Goal: Transaction & Acquisition: Book appointment/travel/reservation

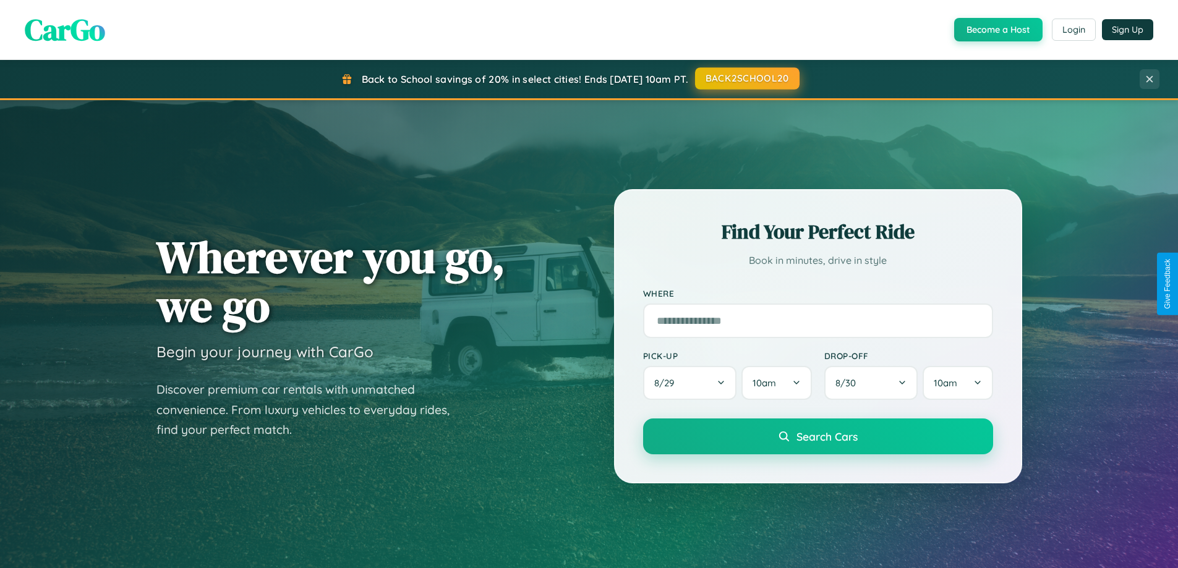
click at [746, 79] on button "BACK2SCHOOL20" at bounding box center [747, 78] width 104 height 22
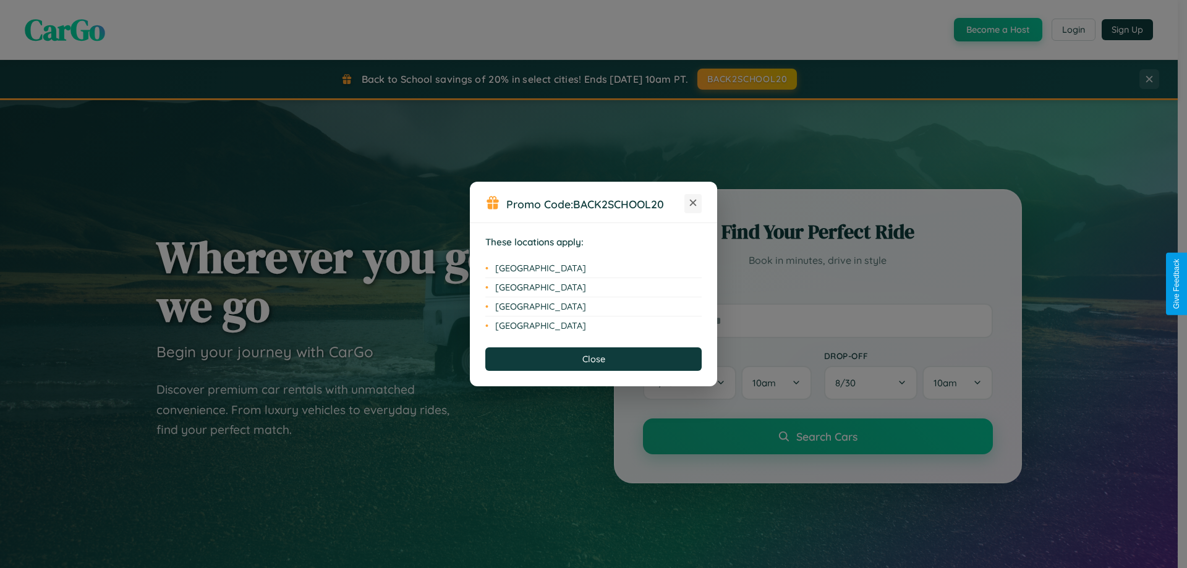
click at [693, 203] on icon at bounding box center [693, 203] width 7 height 7
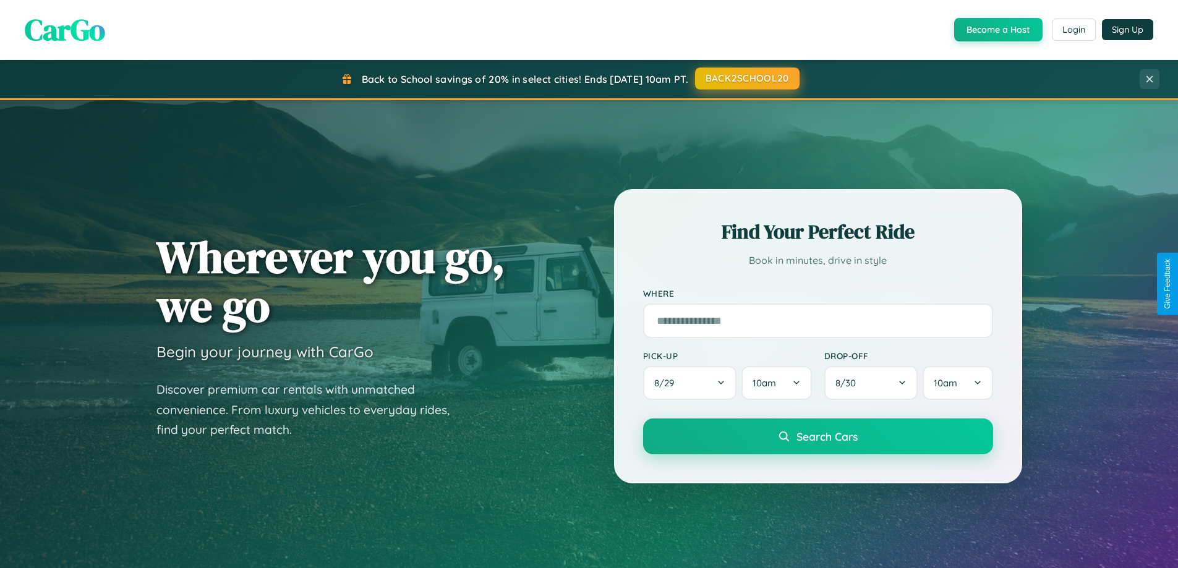
click at [746, 79] on button "BACK2SCHOOL20" at bounding box center [747, 78] width 104 height 22
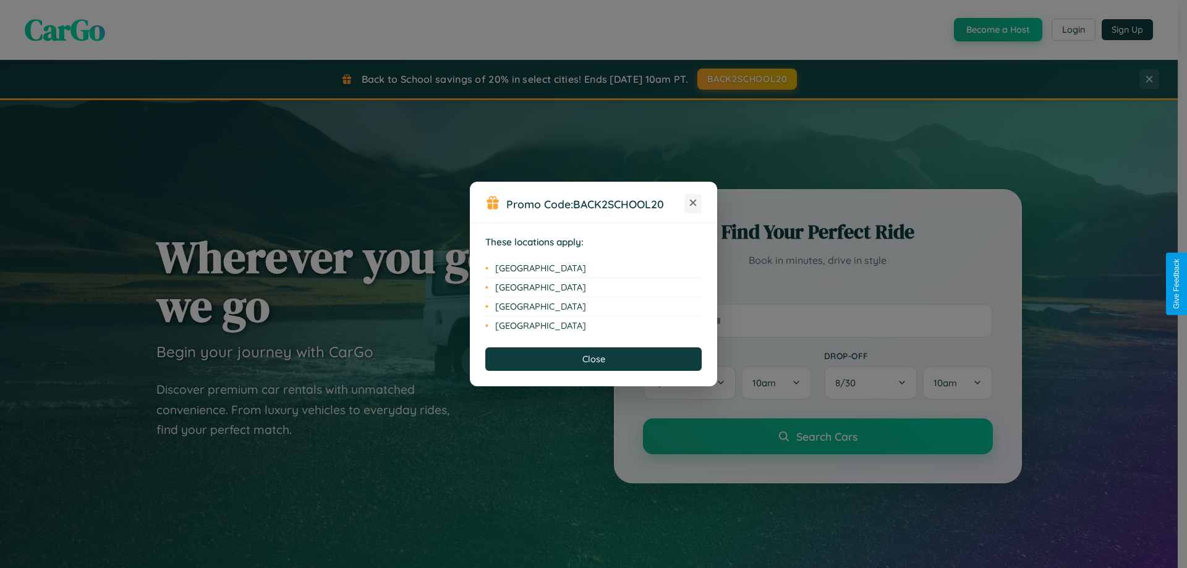
click at [693, 203] on icon at bounding box center [693, 203] width 7 height 7
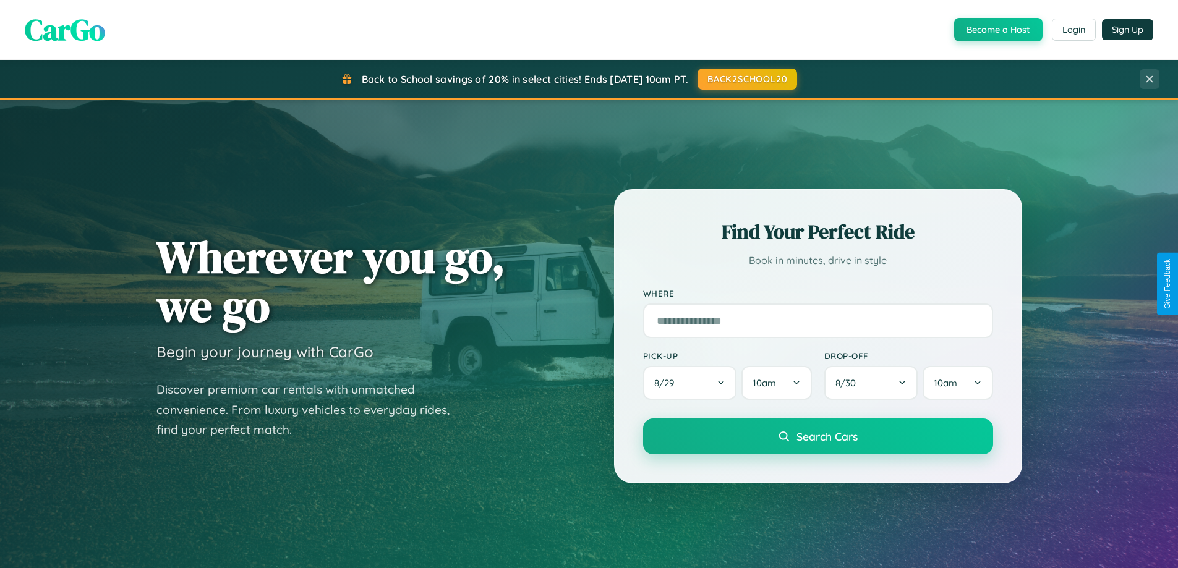
scroll to position [36, 0]
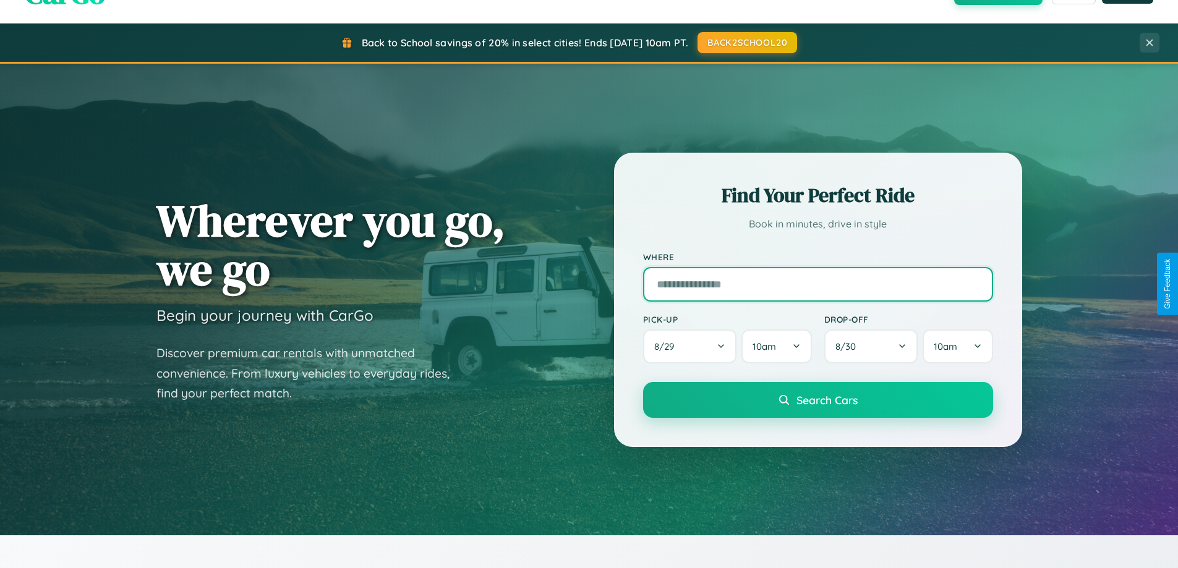
click at [817, 284] on input "text" at bounding box center [818, 284] width 350 height 35
type input "******"
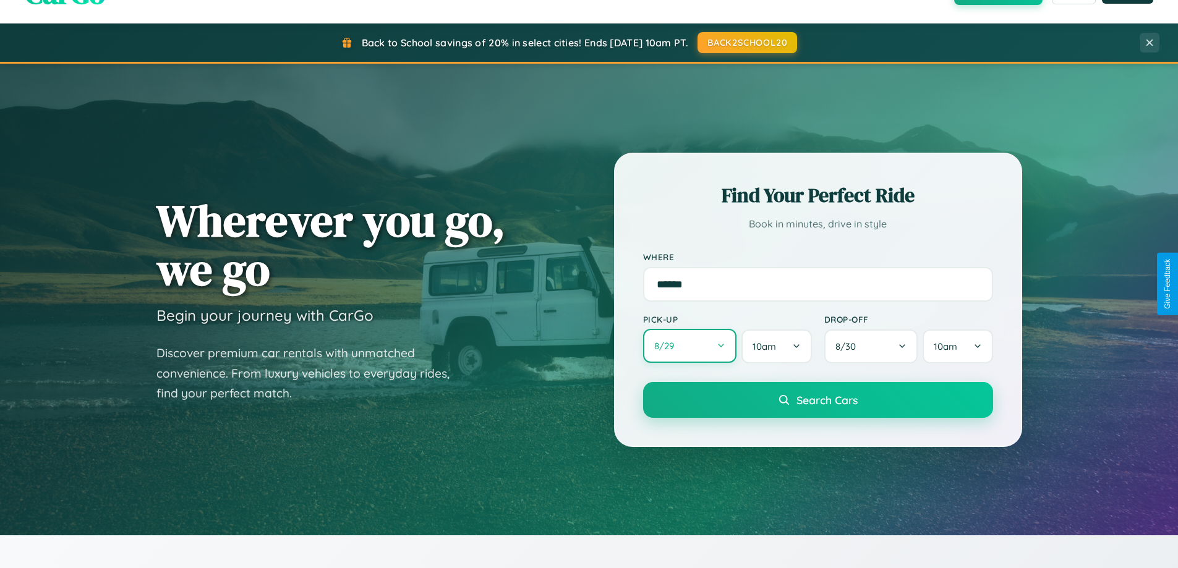
click at [689, 346] on button "8 / 29" at bounding box center [690, 346] width 94 height 34
select select "*"
select select "****"
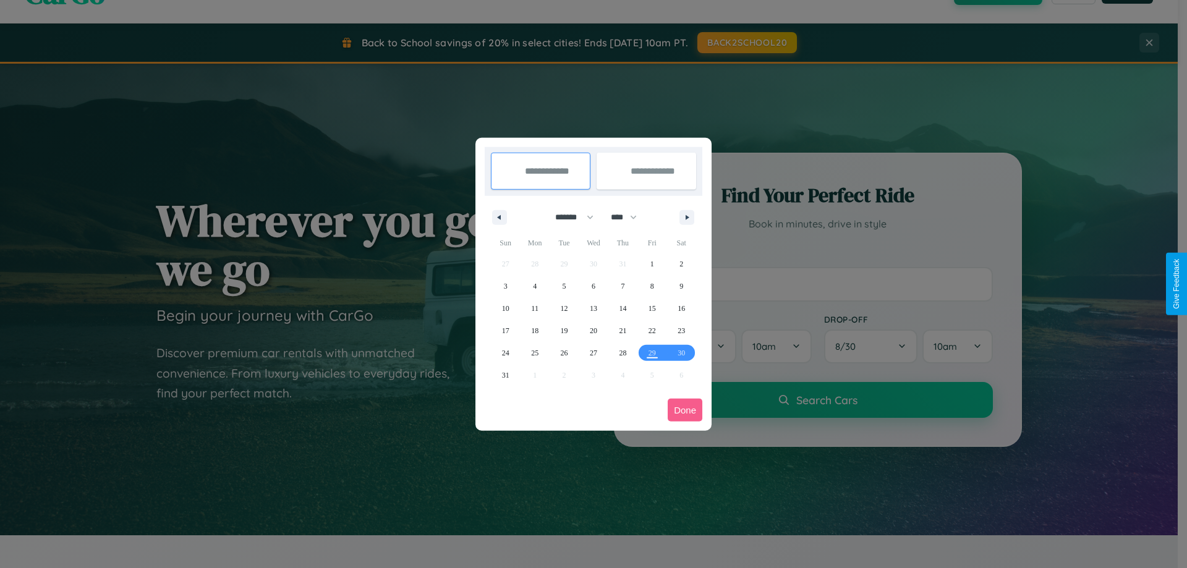
drag, startPoint x: 569, startPoint y: 217, endPoint x: 594, endPoint y: 248, distance: 39.6
click at [569, 217] on select "******* ******** ***** ***** *** **** **** ****** ********* ******* ******** **…" at bounding box center [572, 217] width 53 height 20
select select "*"
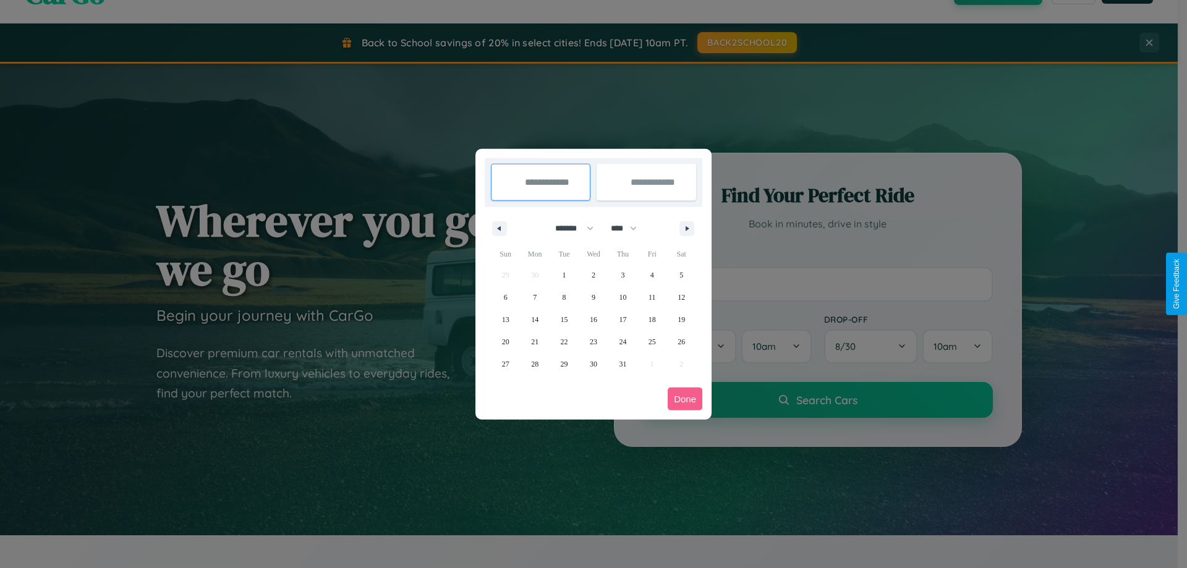
drag, startPoint x: 629, startPoint y: 228, endPoint x: 594, endPoint y: 248, distance: 41.0
click at [629, 228] on select "**** **** **** **** **** **** **** **** **** **** **** **** **** **** **** ****…" at bounding box center [623, 228] width 37 height 20
select select "****"
click at [623, 319] on span "16" at bounding box center [622, 320] width 7 height 22
type input "**********"
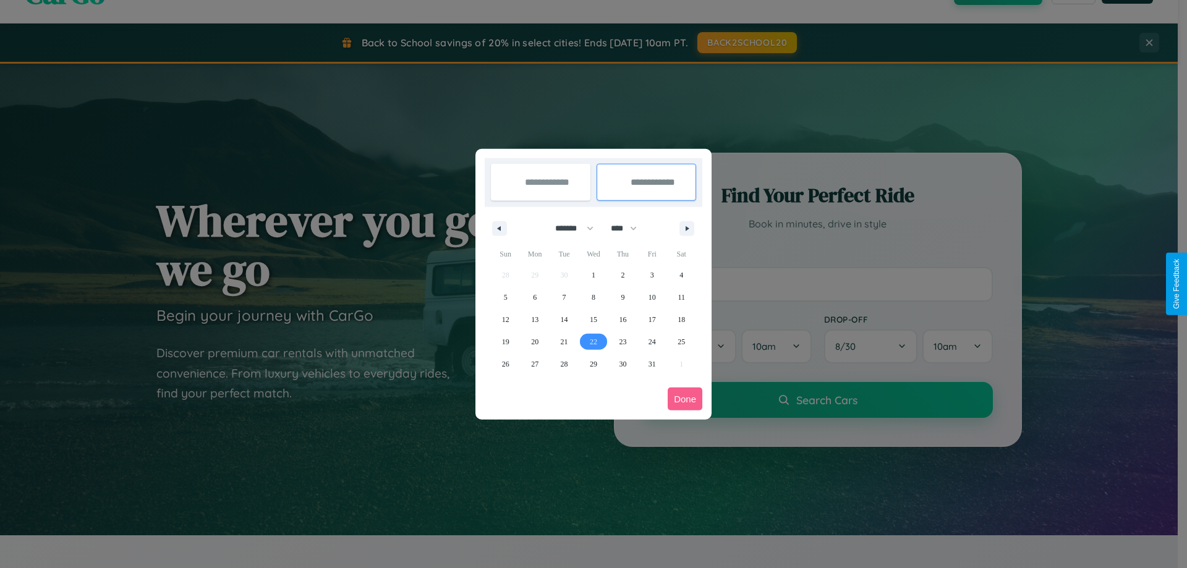
click at [593, 341] on span "22" at bounding box center [593, 342] width 7 height 22
type input "**********"
click at [685, 399] on button "Done" at bounding box center [685, 399] width 35 height 23
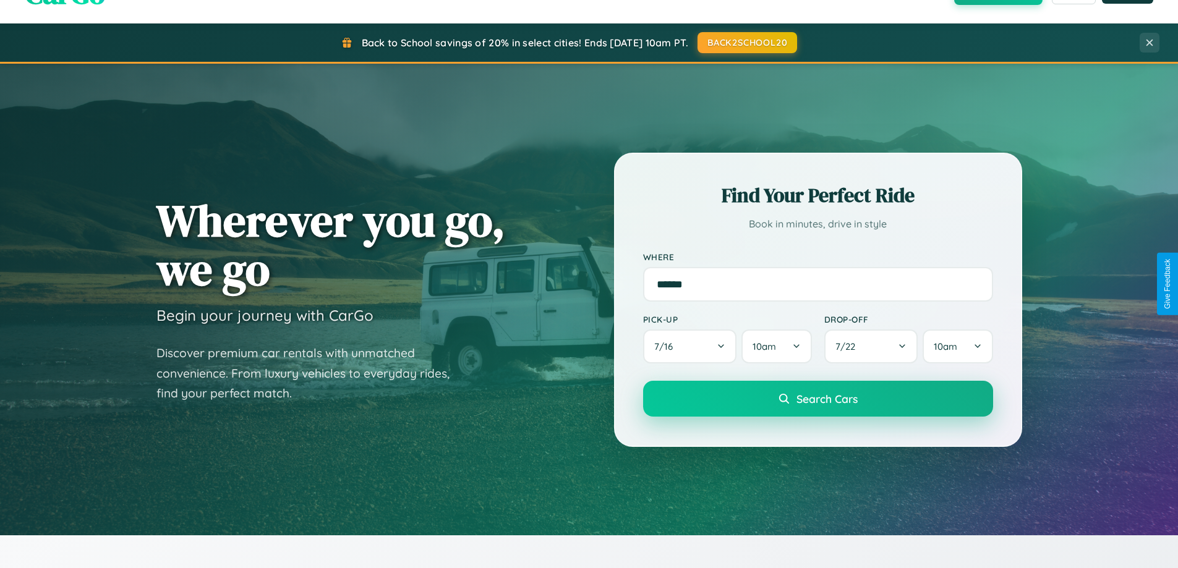
click at [817, 399] on span "Search Cars" at bounding box center [826, 399] width 61 height 14
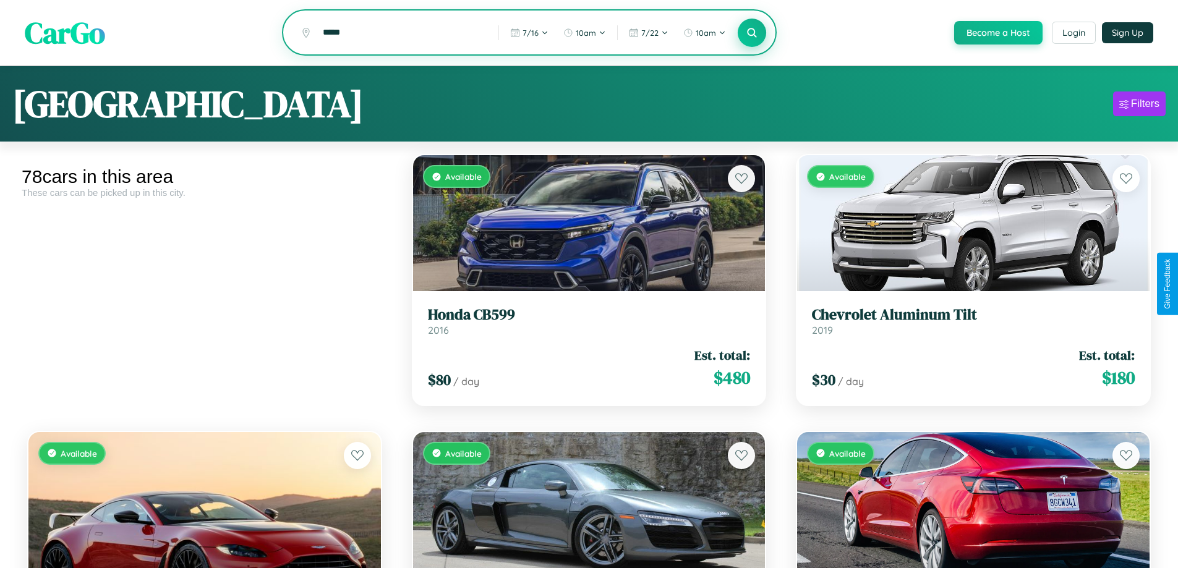
click at [751, 33] on icon at bounding box center [752, 33] width 12 height 12
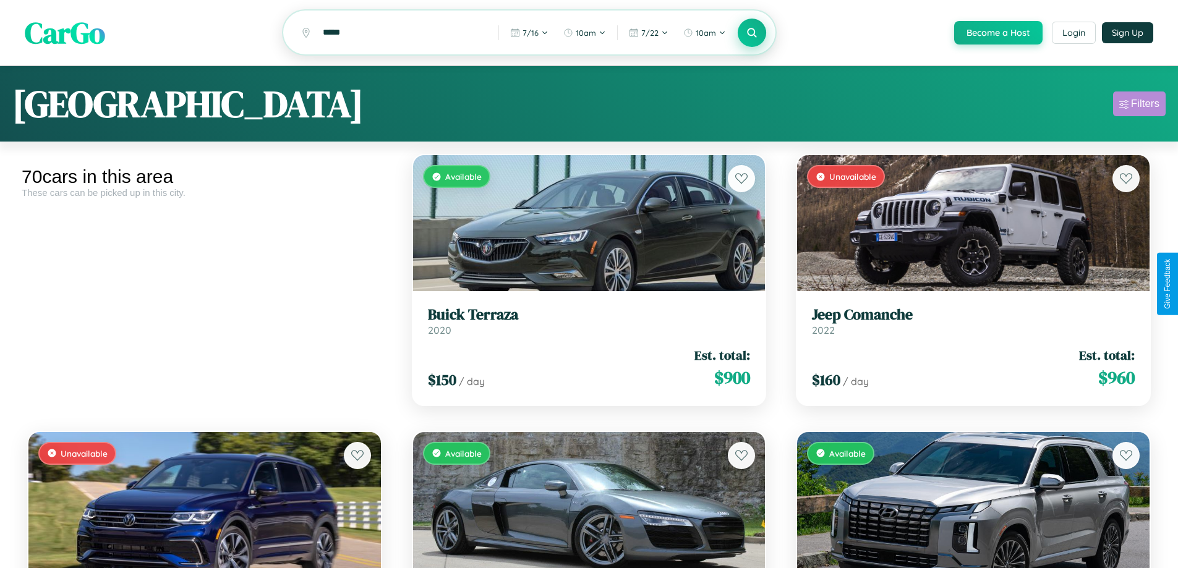
click at [1139, 106] on div "Filters" at bounding box center [1145, 104] width 28 height 12
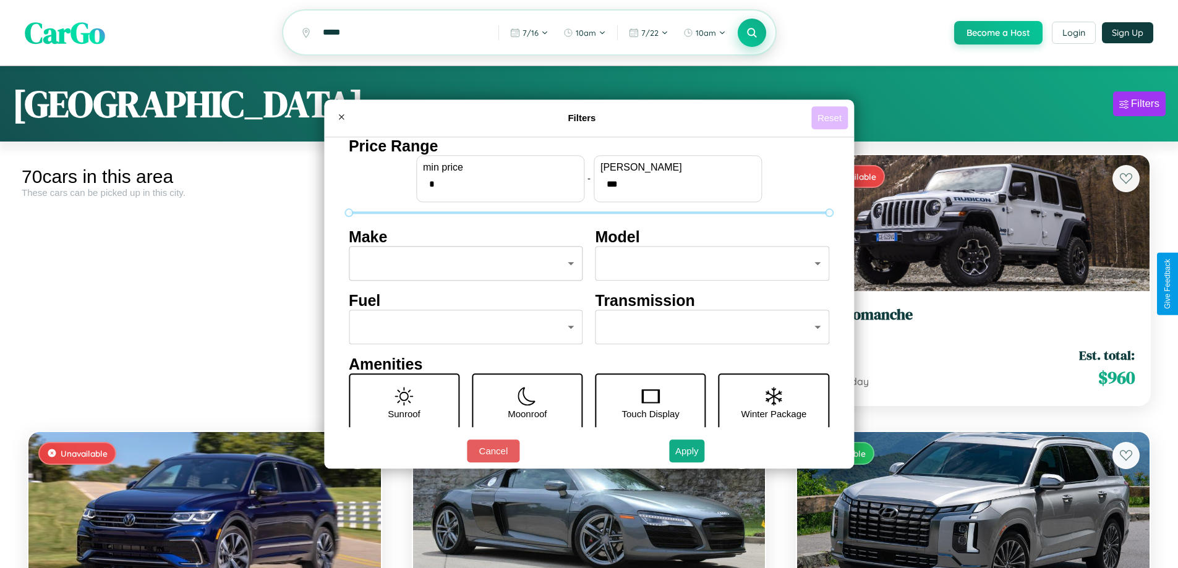
click at [831, 117] on button "Reset" at bounding box center [829, 117] width 36 height 23
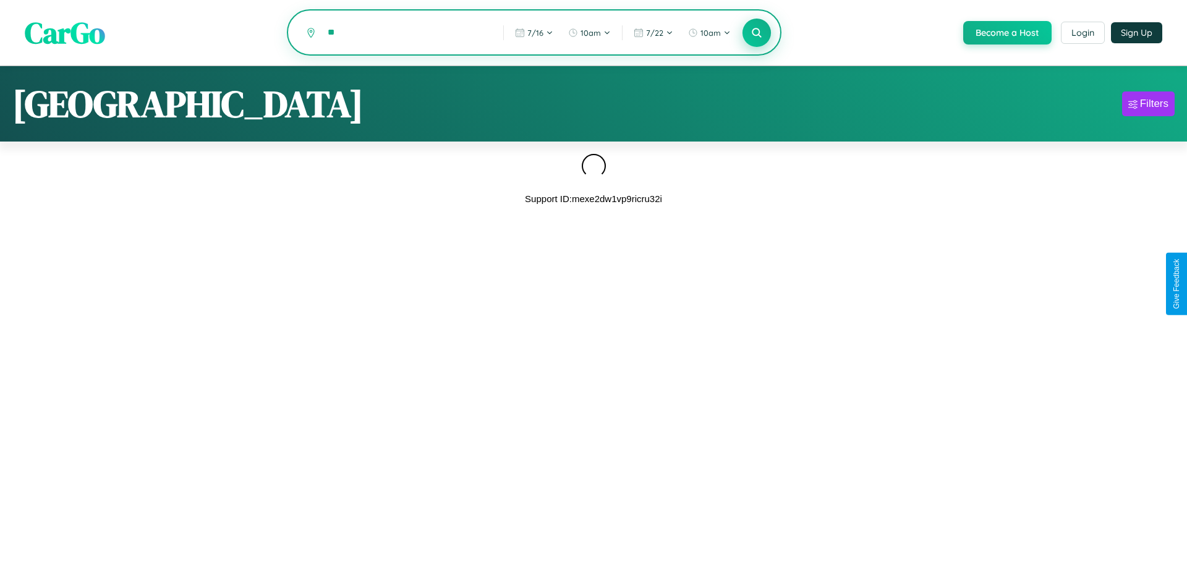
type input "*"
type input "******"
click at [756, 33] on icon at bounding box center [757, 33] width 12 height 12
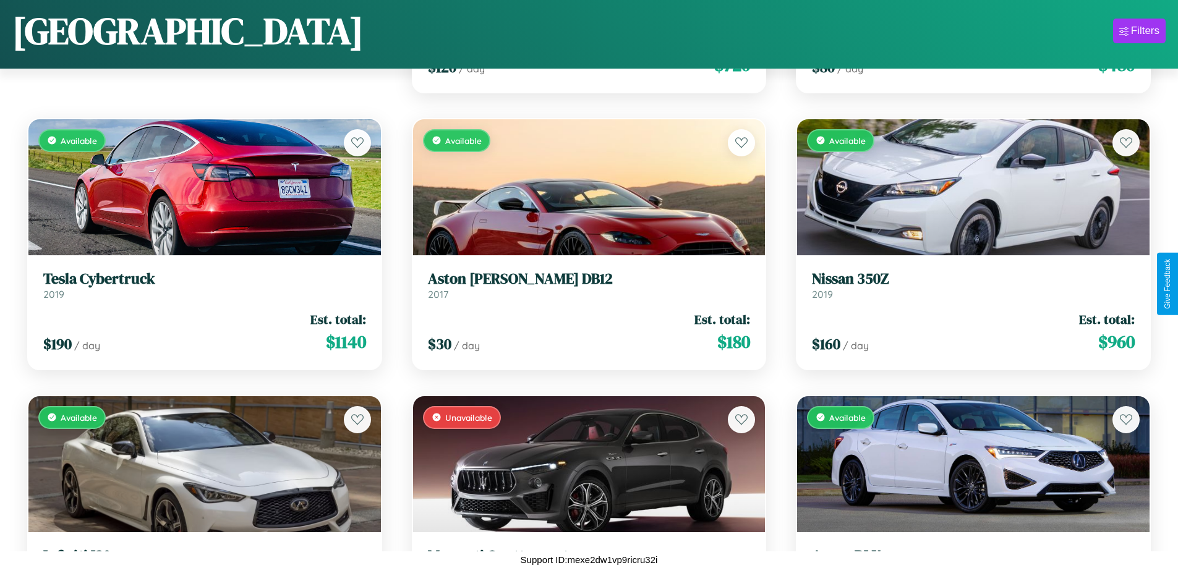
scroll to position [451, 0]
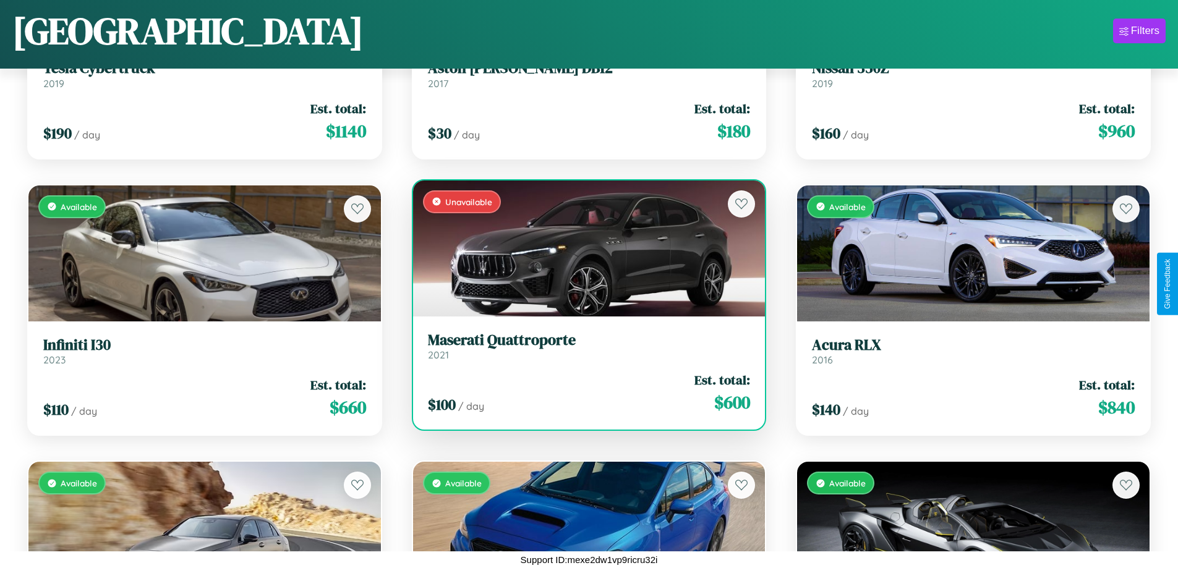
click at [584, 346] on h3 "Maserati Quattroporte" at bounding box center [589, 340] width 323 height 18
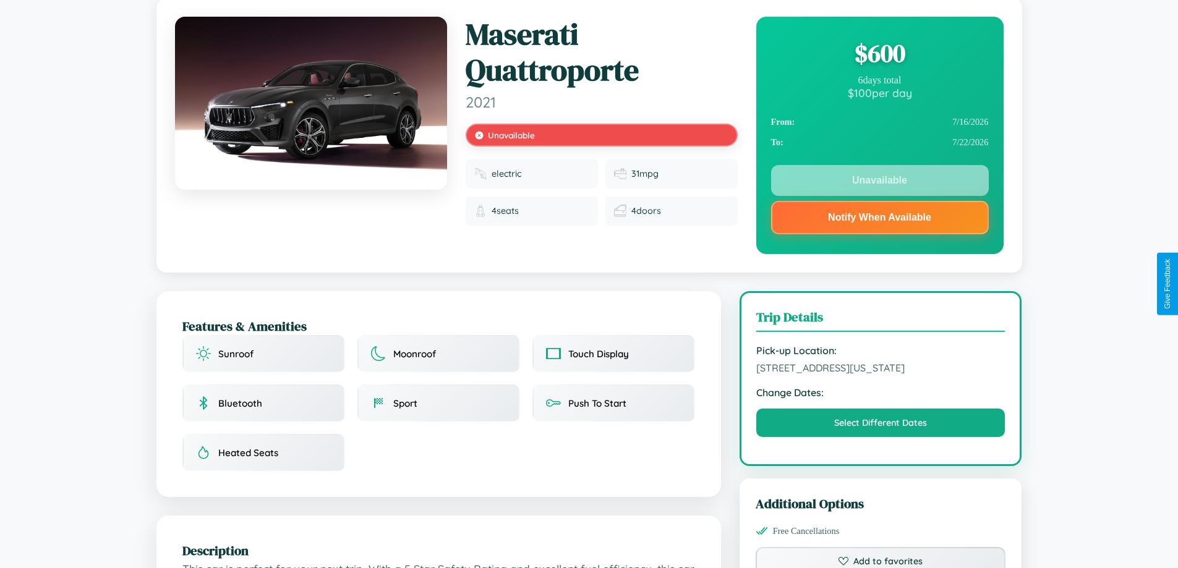
scroll to position [172, 0]
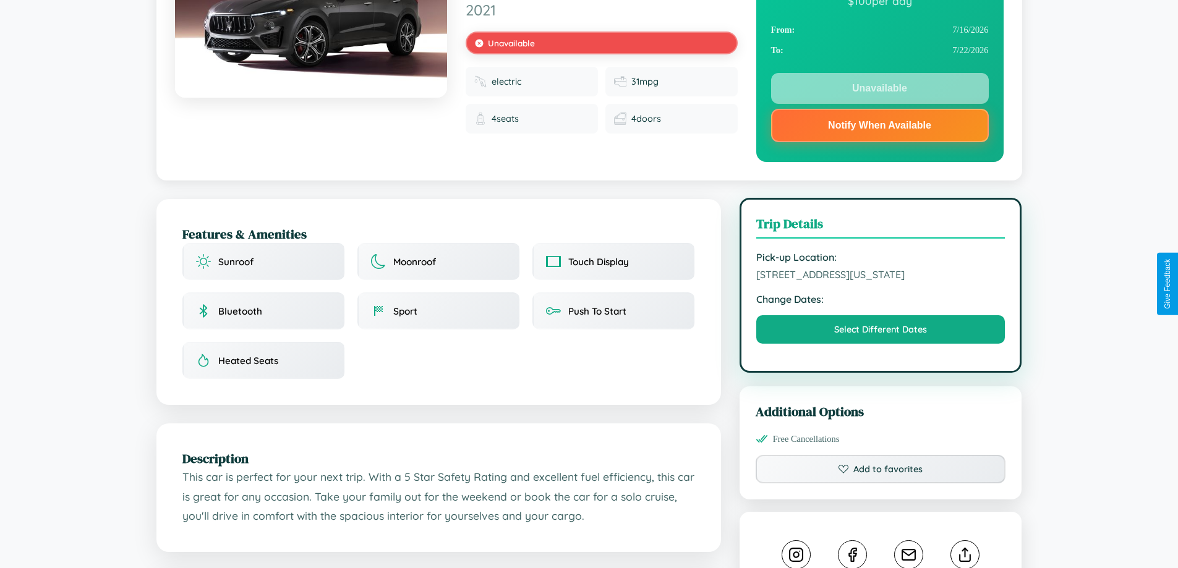
click at [880, 281] on span "[STREET_ADDRESS][US_STATE]" at bounding box center [880, 274] width 249 height 12
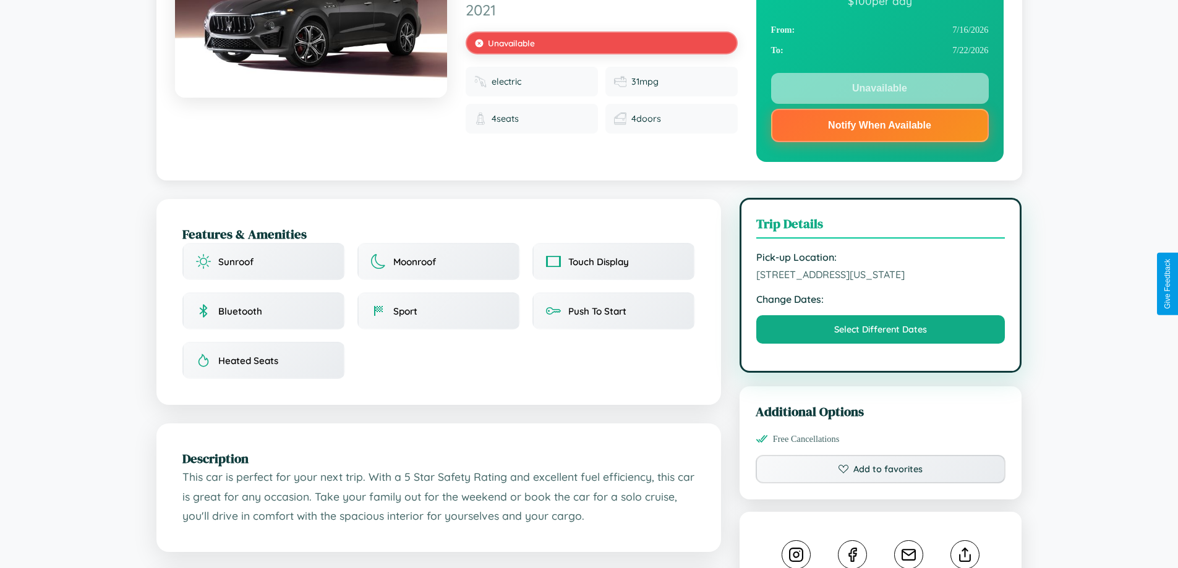
click at [880, 281] on span "[STREET_ADDRESS][US_STATE]" at bounding box center [880, 274] width 249 height 12
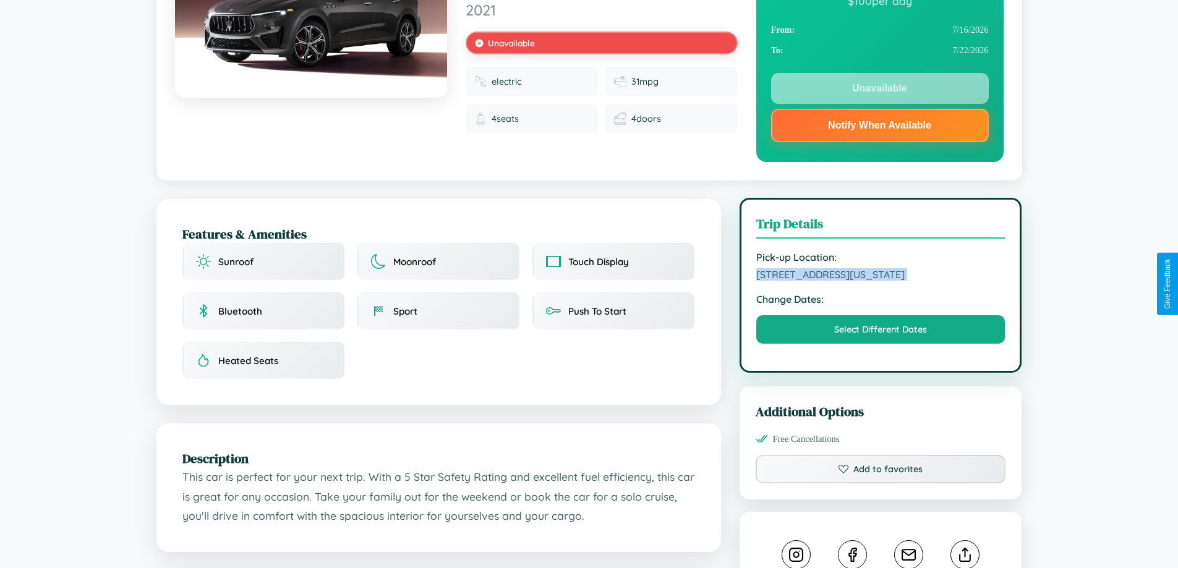
click at [880, 281] on span "[STREET_ADDRESS][US_STATE]" at bounding box center [880, 274] width 249 height 12
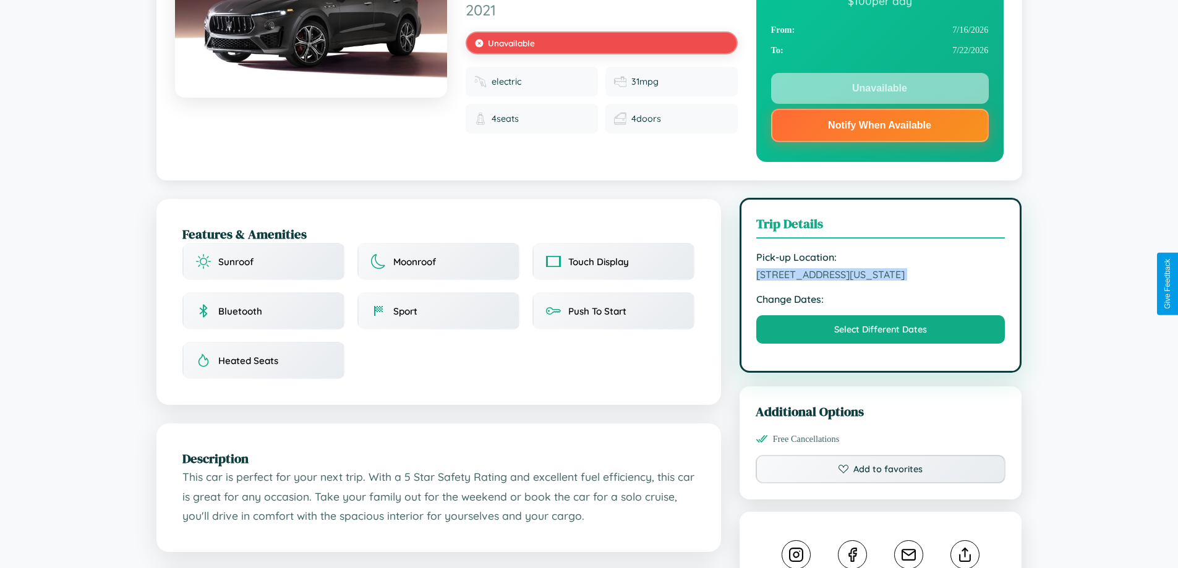
click at [880, 281] on span "[STREET_ADDRESS][US_STATE]" at bounding box center [880, 274] width 249 height 12
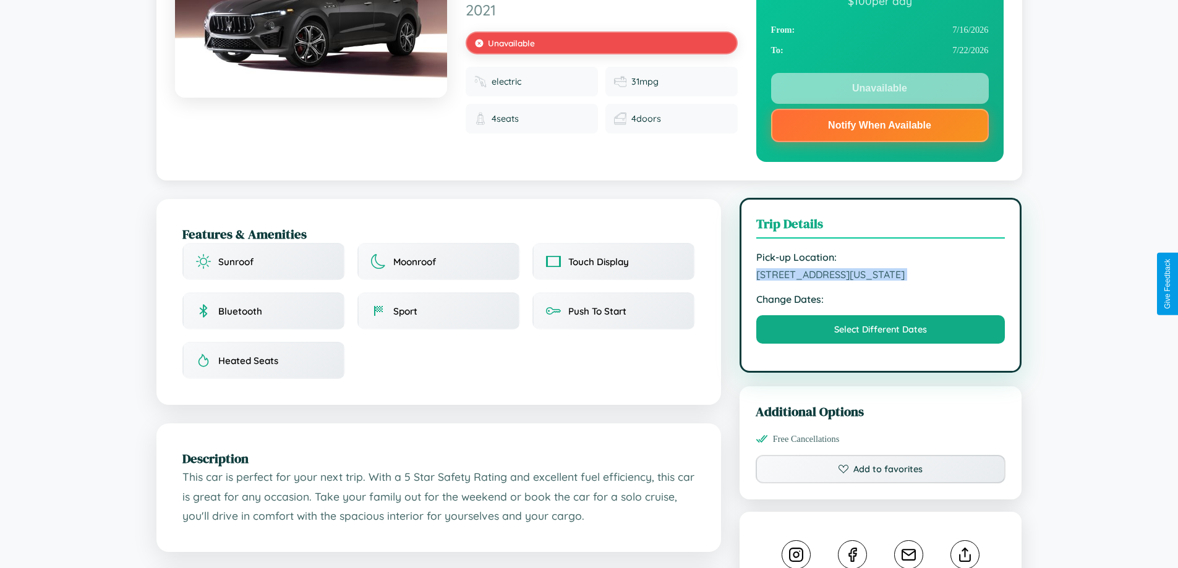
click at [880, 281] on span "[STREET_ADDRESS][US_STATE]" at bounding box center [880, 274] width 249 height 12
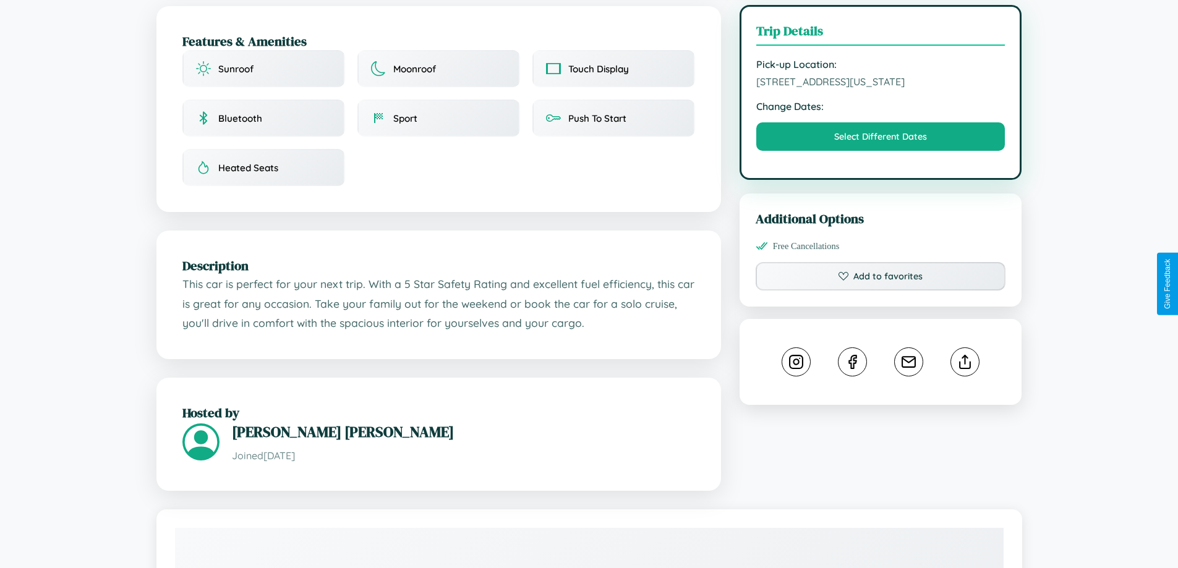
scroll to position [457, 0]
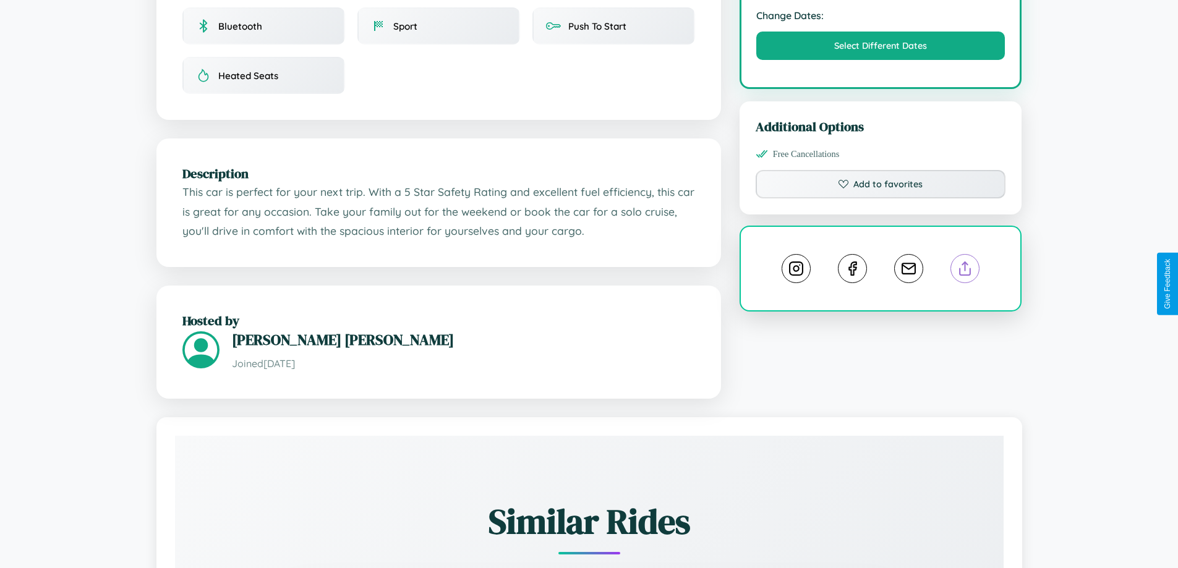
click at [965, 271] on line at bounding box center [965, 266] width 0 height 9
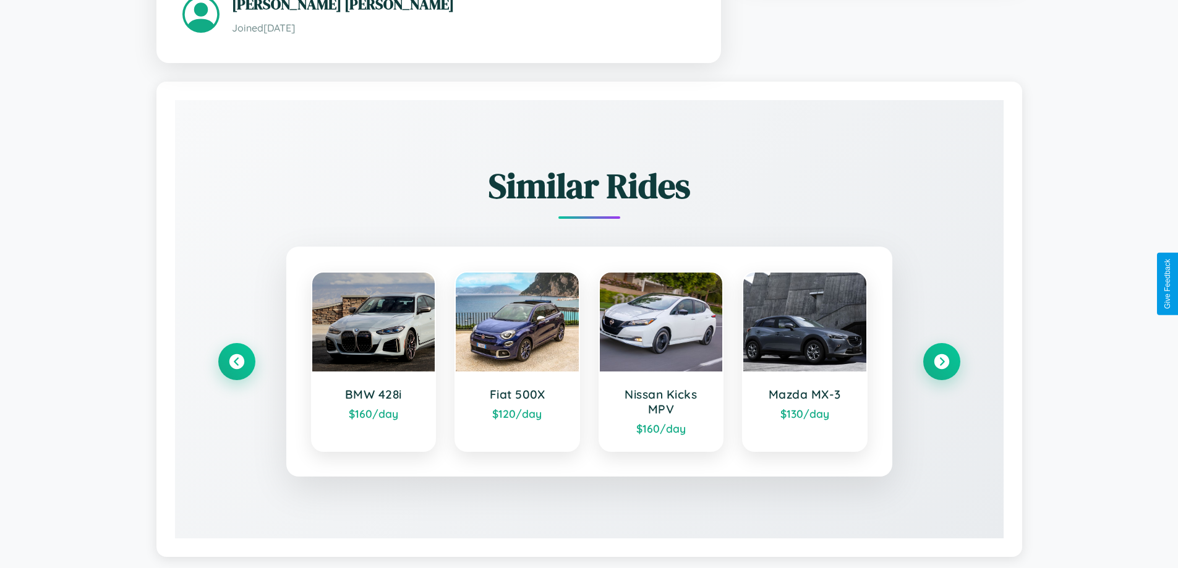
scroll to position [812, 0]
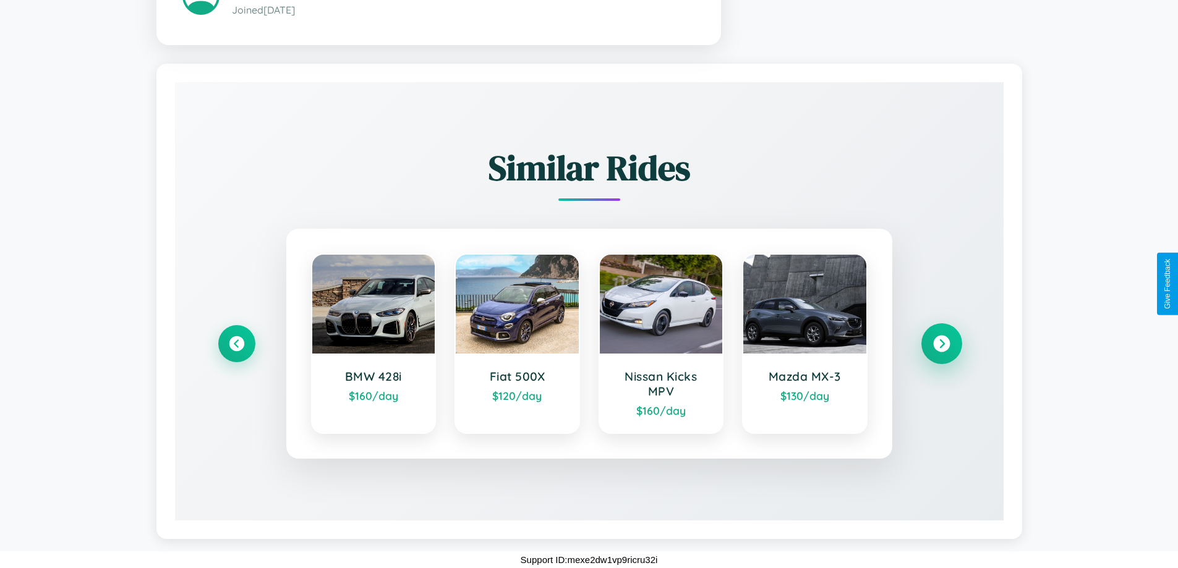
click at [941, 343] on icon at bounding box center [941, 343] width 17 height 17
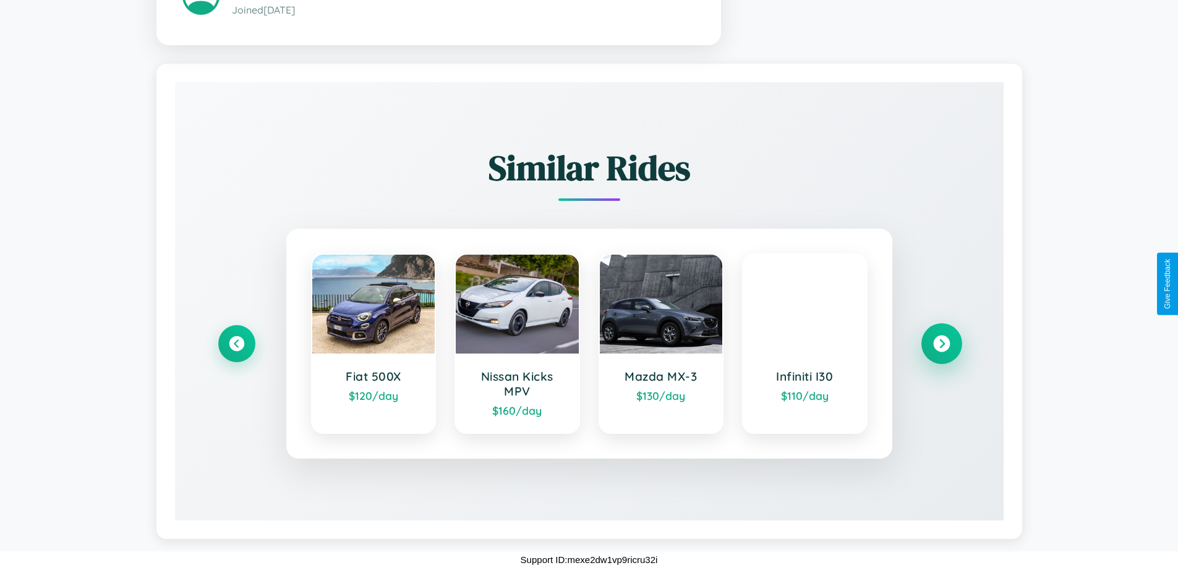
click at [941, 343] on icon at bounding box center [941, 343] width 17 height 17
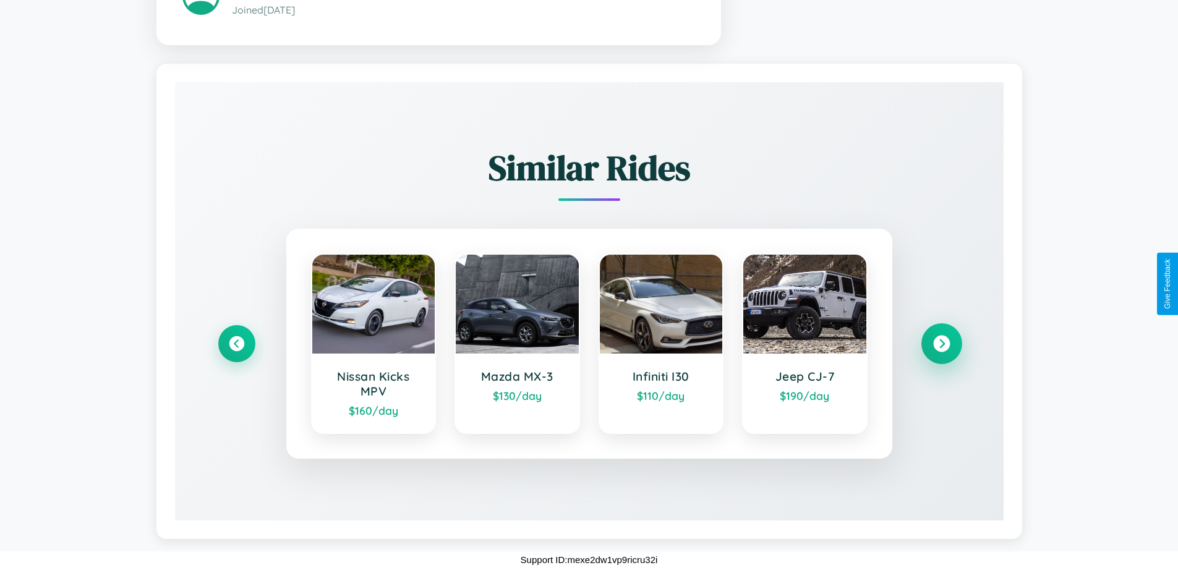
click at [941, 343] on icon at bounding box center [941, 343] width 17 height 17
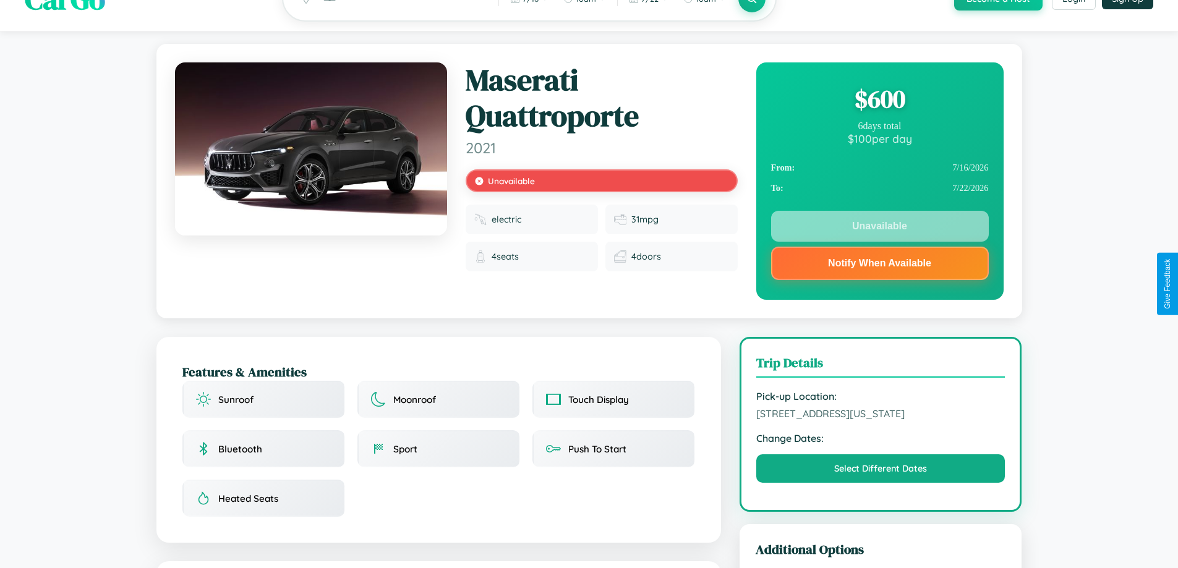
scroll to position [0, 0]
